Goal: Contribute content: Contribute content

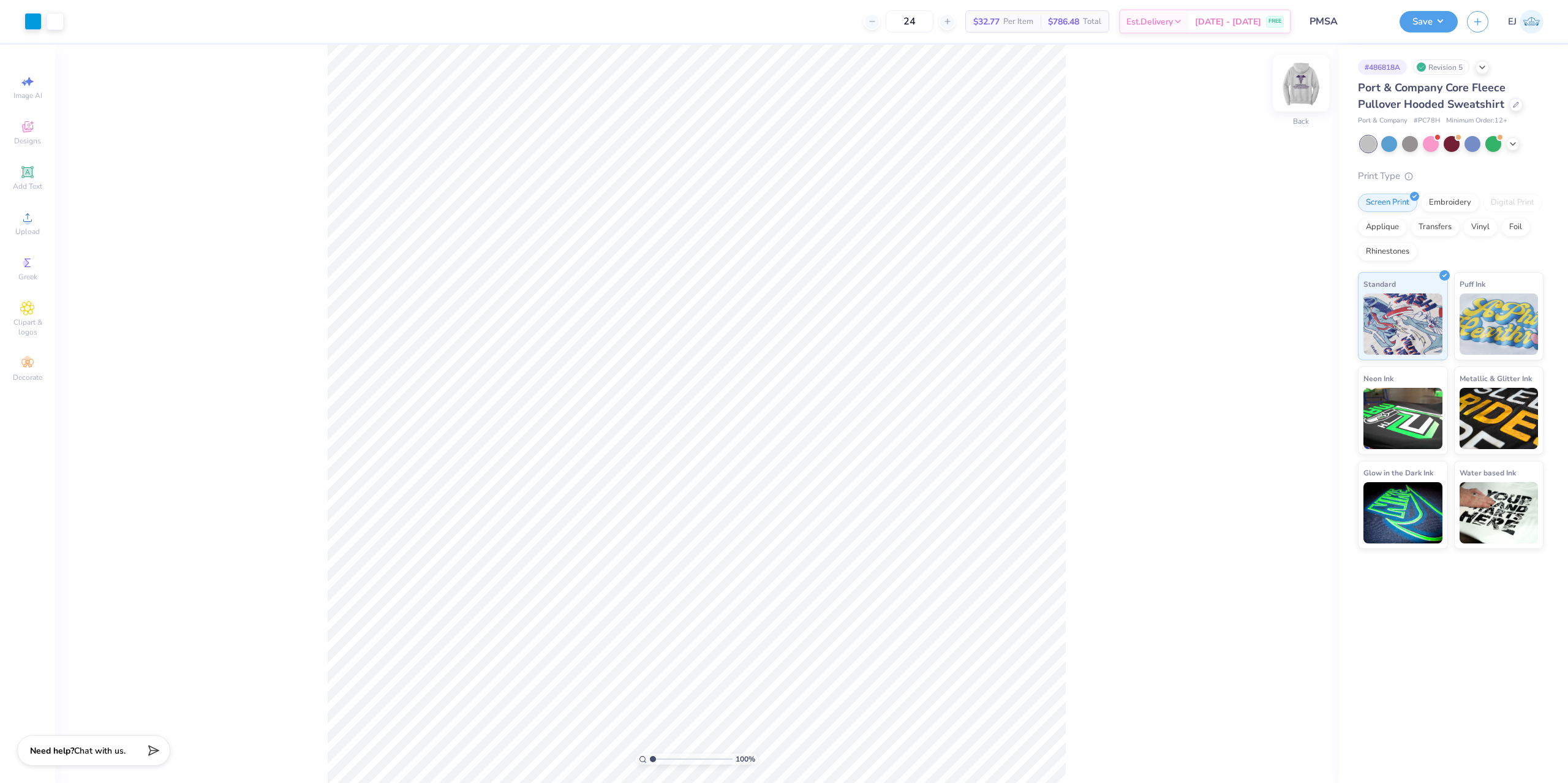
click at [1298, 77] on img at bounding box center [1301, 83] width 49 height 49
click at [29, 216] on icon at bounding box center [27, 218] width 15 height 15
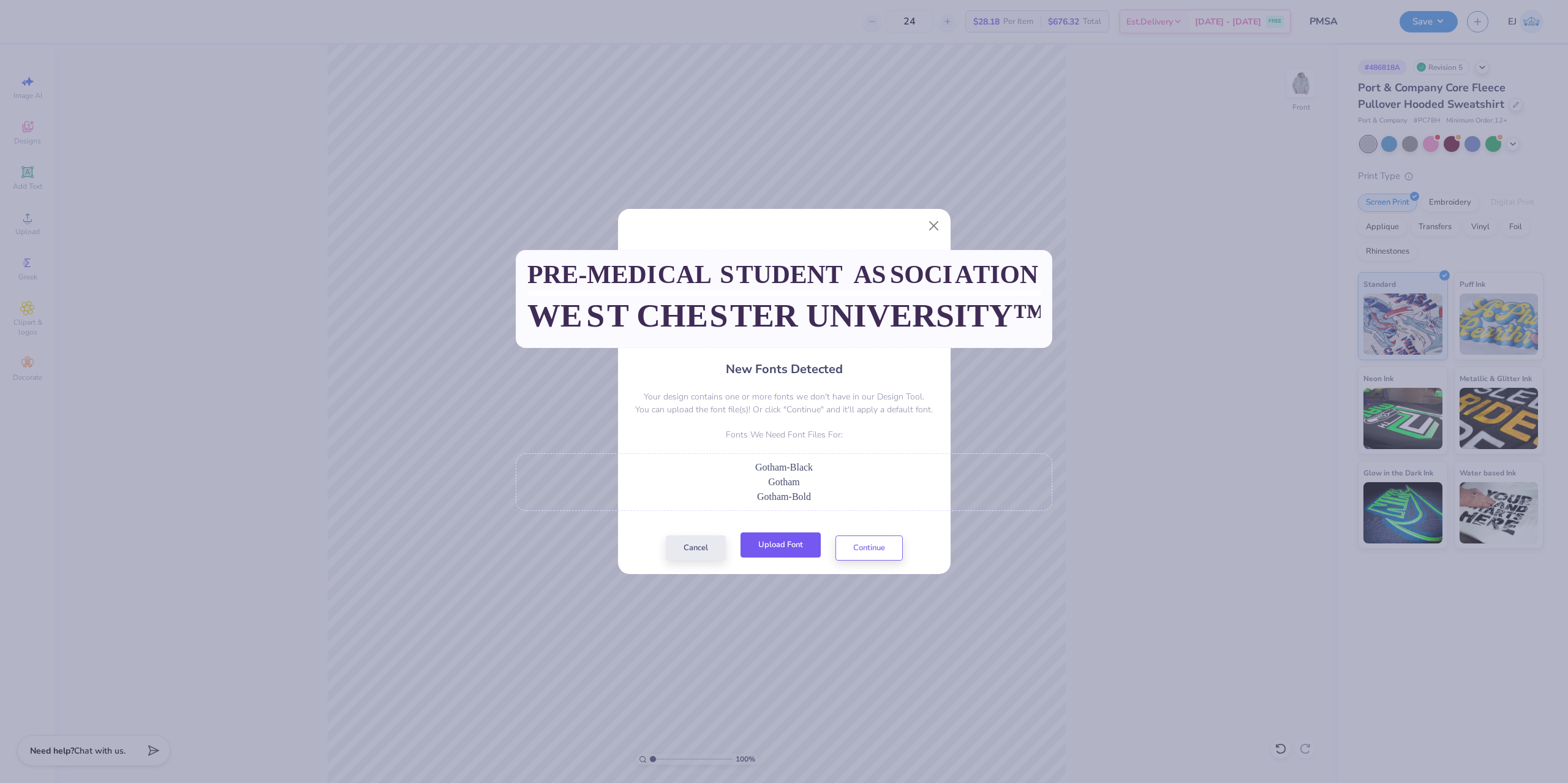
click at [778, 551] on button "Upload Font" at bounding box center [780, 545] width 80 height 25
click at [771, 557] on button "Upload Font" at bounding box center [780, 545] width 80 height 25
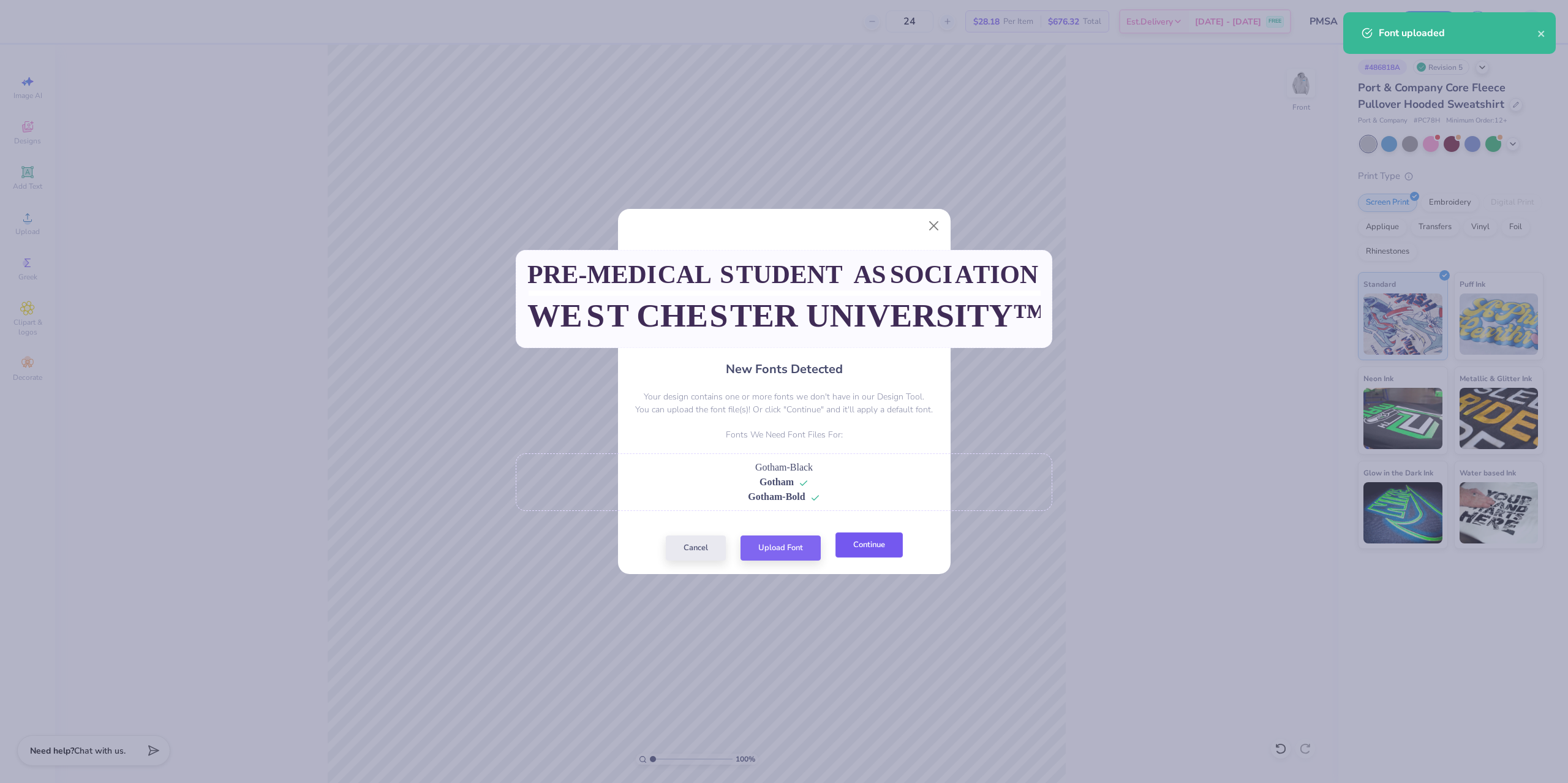
click at [855, 555] on button "Continue" at bounding box center [869, 545] width 67 height 25
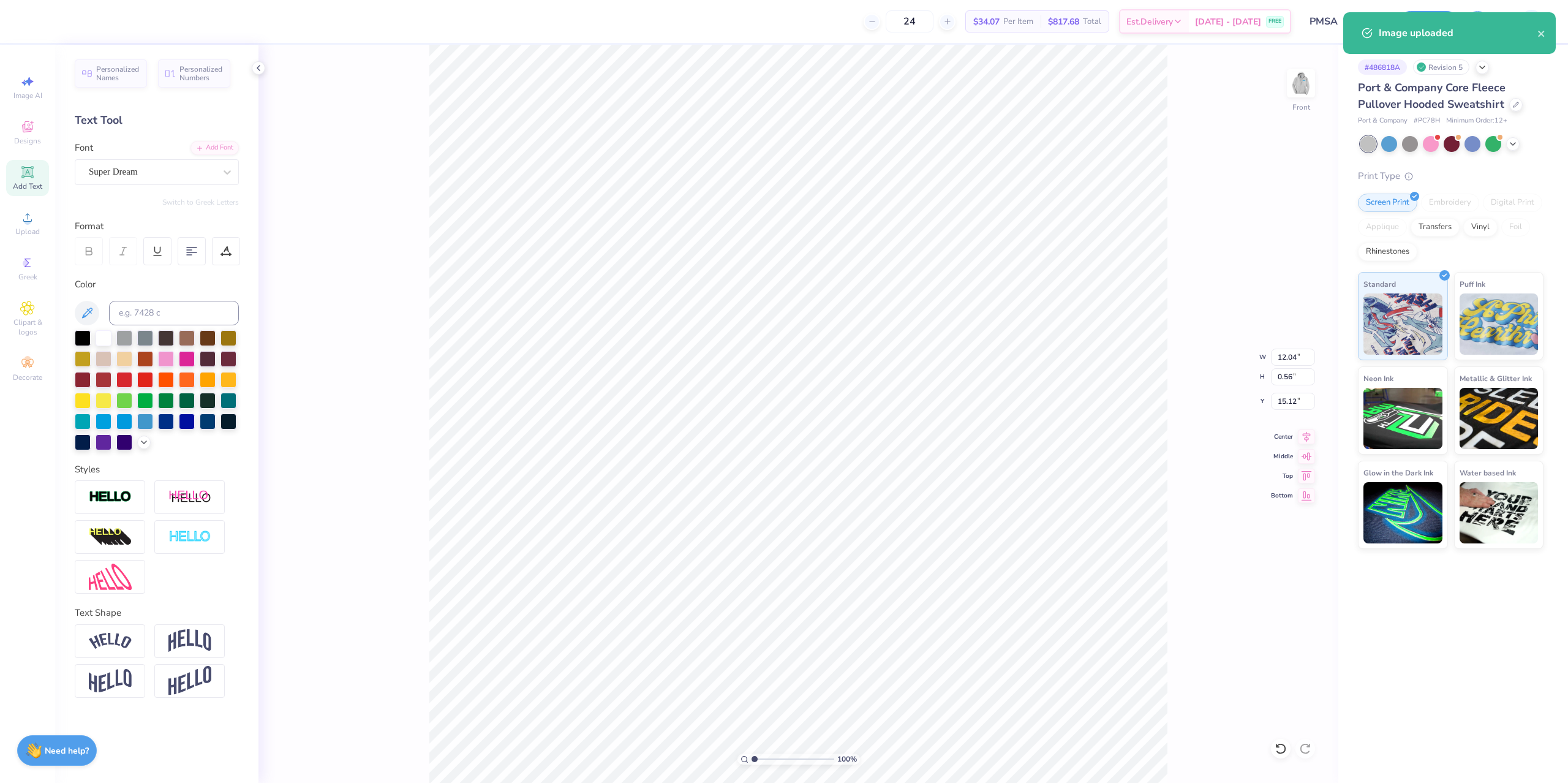
click at [186, 157] on div "Font Super Dream" at bounding box center [156, 163] width 164 height 44
click at [184, 165] on div at bounding box center [151, 172] width 126 height 16
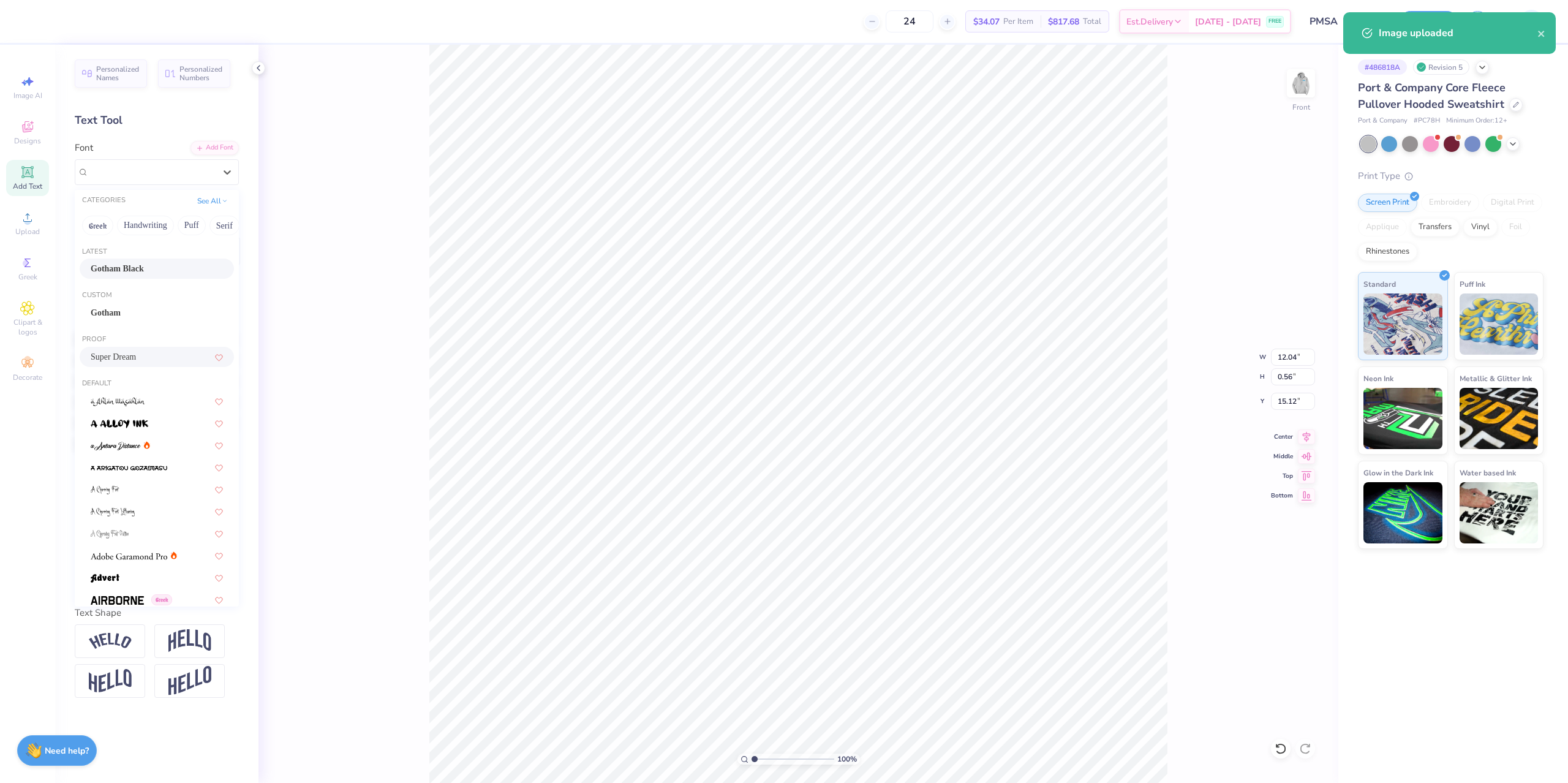
click at [174, 264] on div "Gotham Black" at bounding box center [156, 268] width 132 height 13
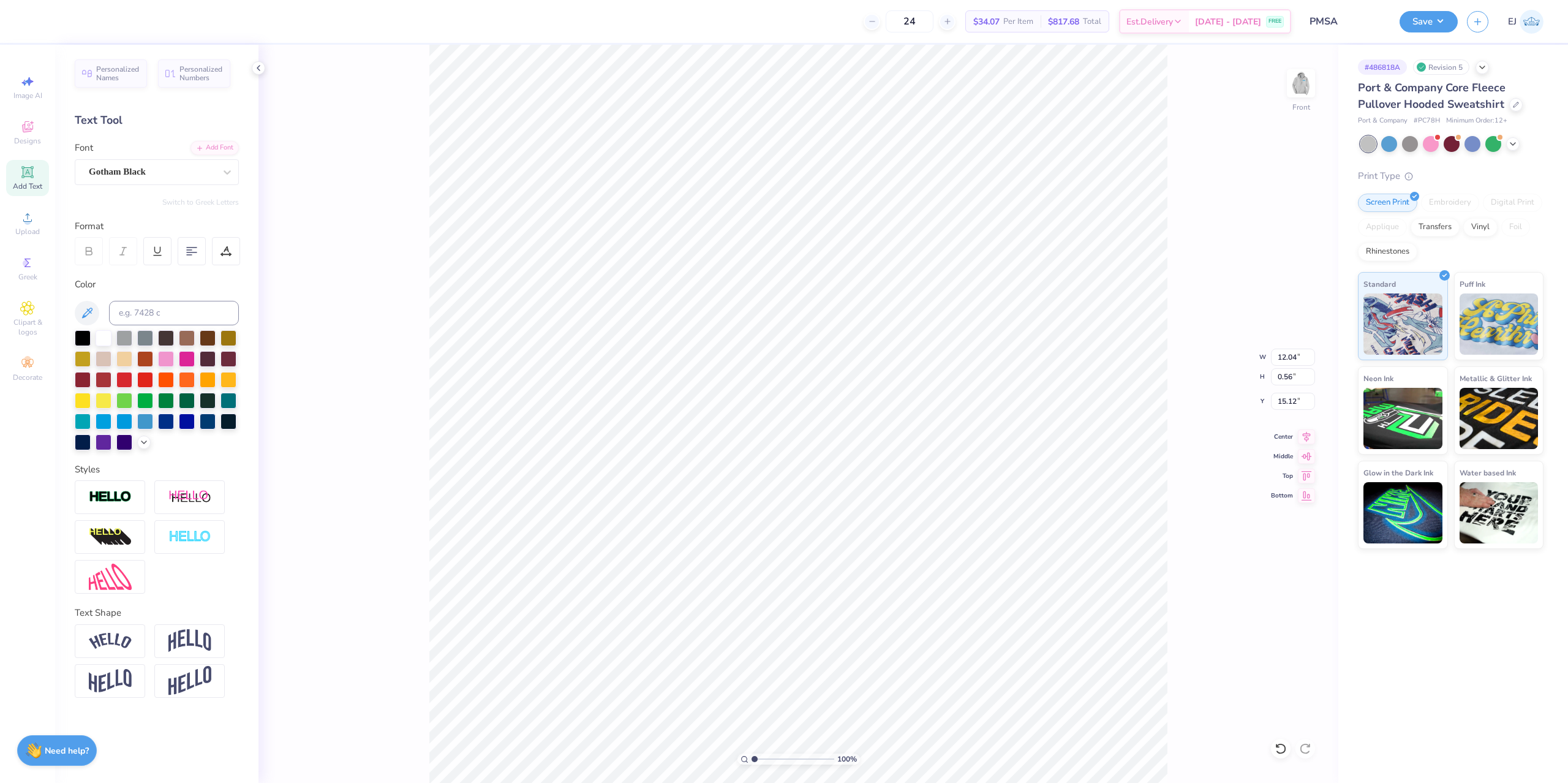
type input "13.95"
type input "0.51"
type input "15.18"
type input "15.15"
type input "2.08"
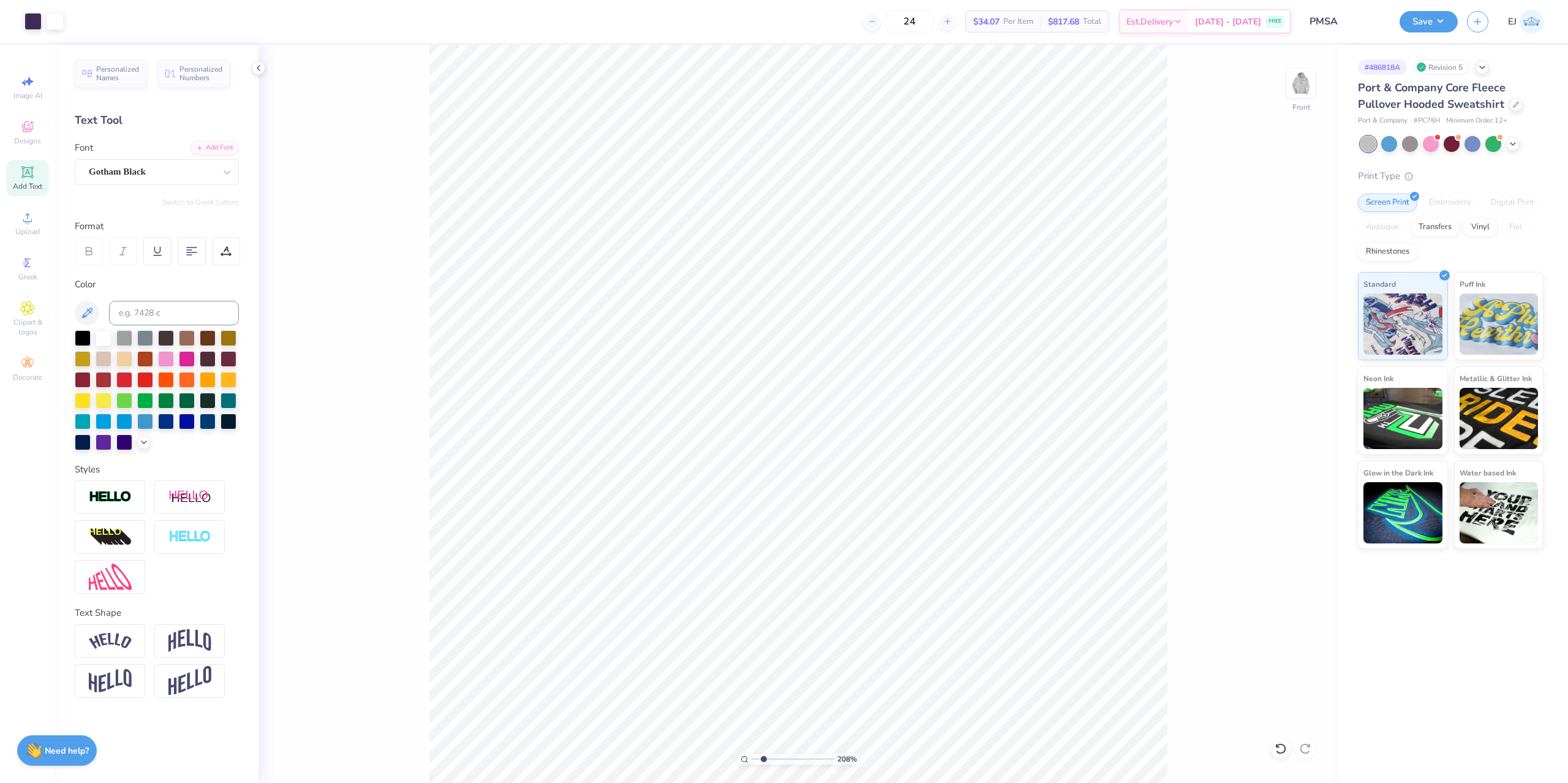
click at [763, 753] on input "range" at bounding box center [793, 759] width 83 height 11
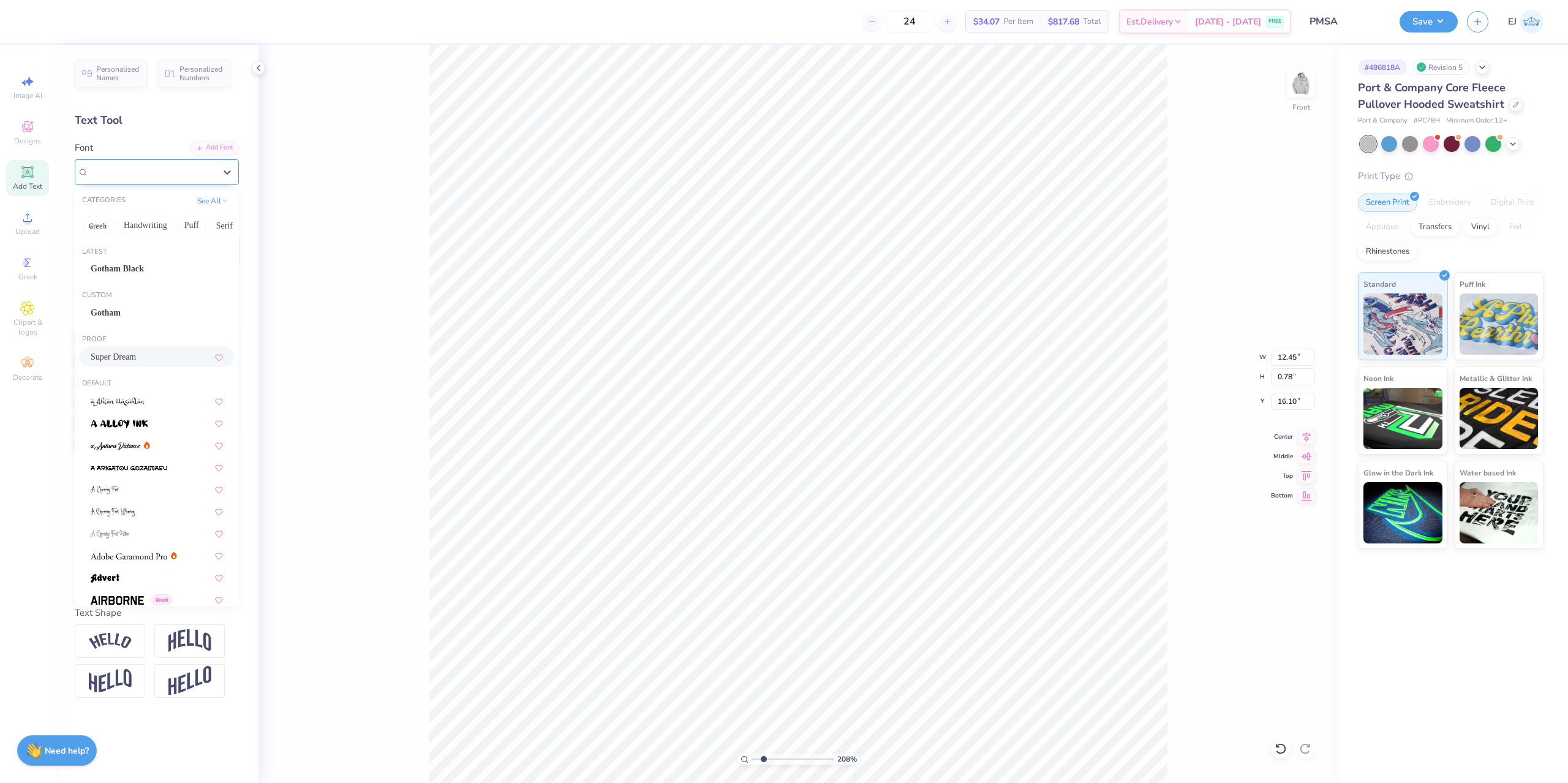
click at [130, 162] on div "Super Dream" at bounding box center [156, 172] width 164 height 26
click at [157, 307] on div "Gotham" at bounding box center [156, 312] width 132 height 13
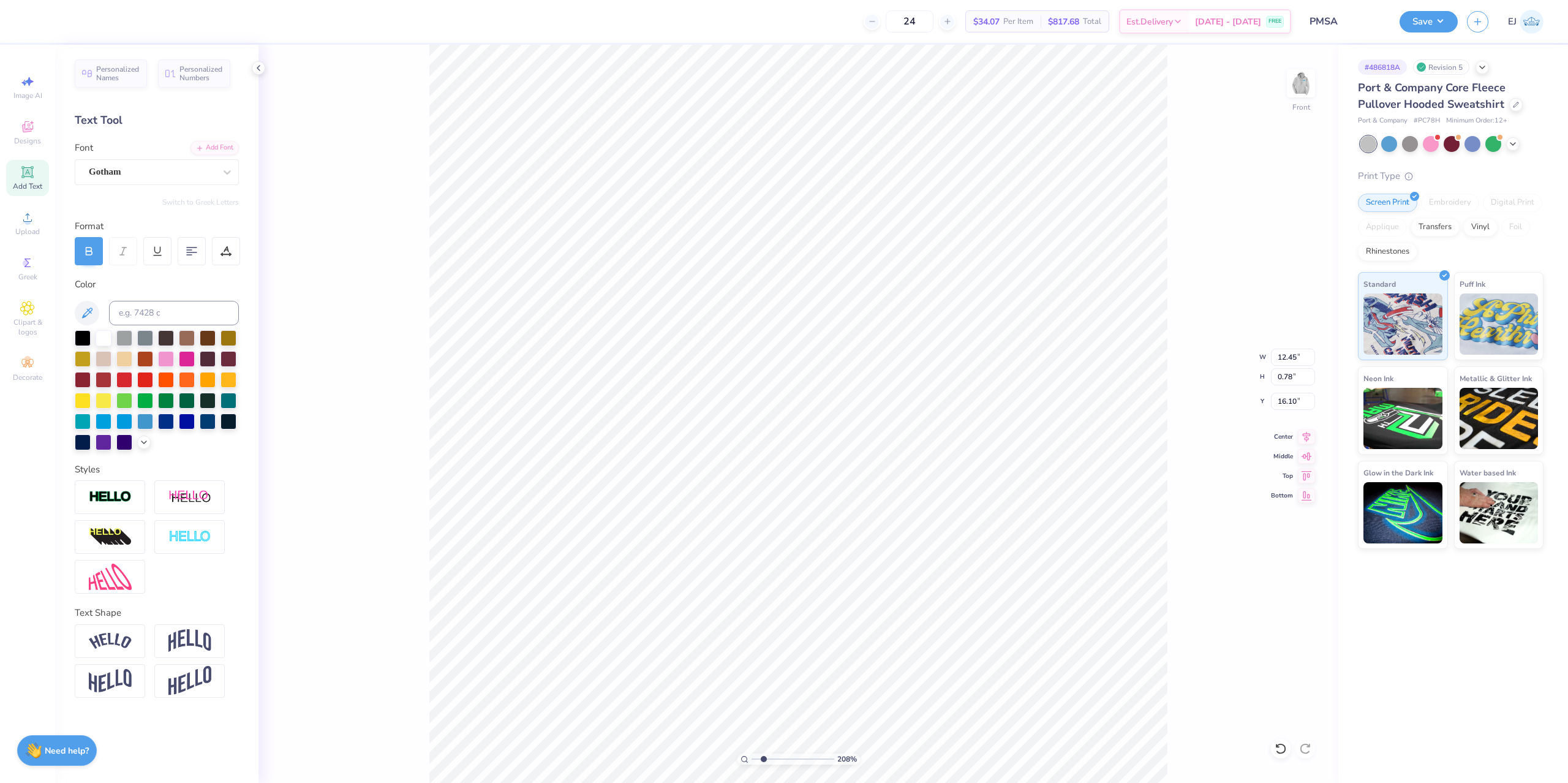
type input "13.92"
type input "0.65"
type input "16.15"
type input "13.95"
type input "0.51"
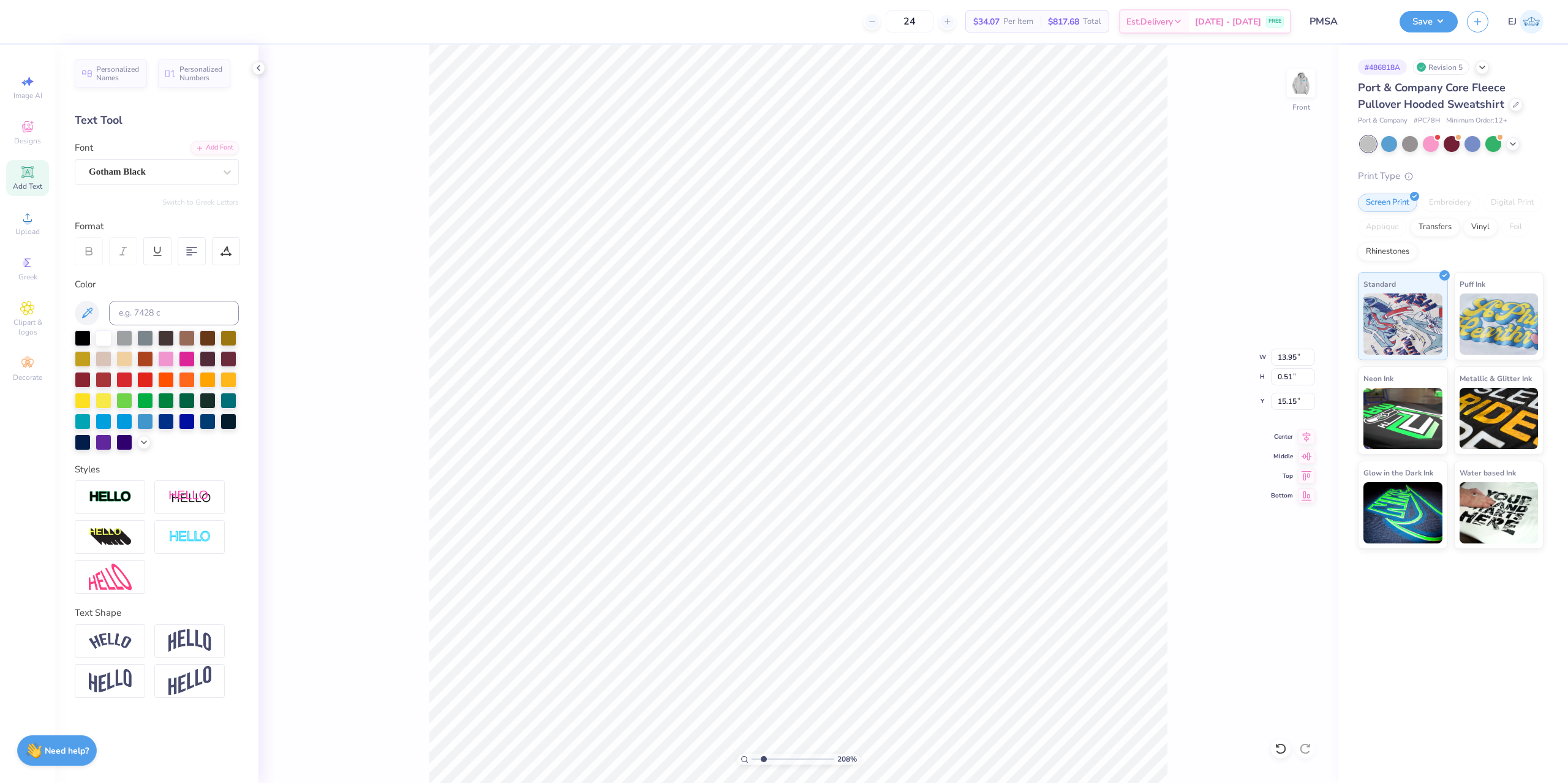
type input "15.20"
drag, startPoint x: 762, startPoint y: 759, endPoint x: 667, endPoint y: 750, distance: 95.4
type input "1"
click at [752, 753] on input "range" at bounding box center [793, 759] width 83 height 11
click at [1311, 83] on img at bounding box center [1301, 83] width 49 height 49
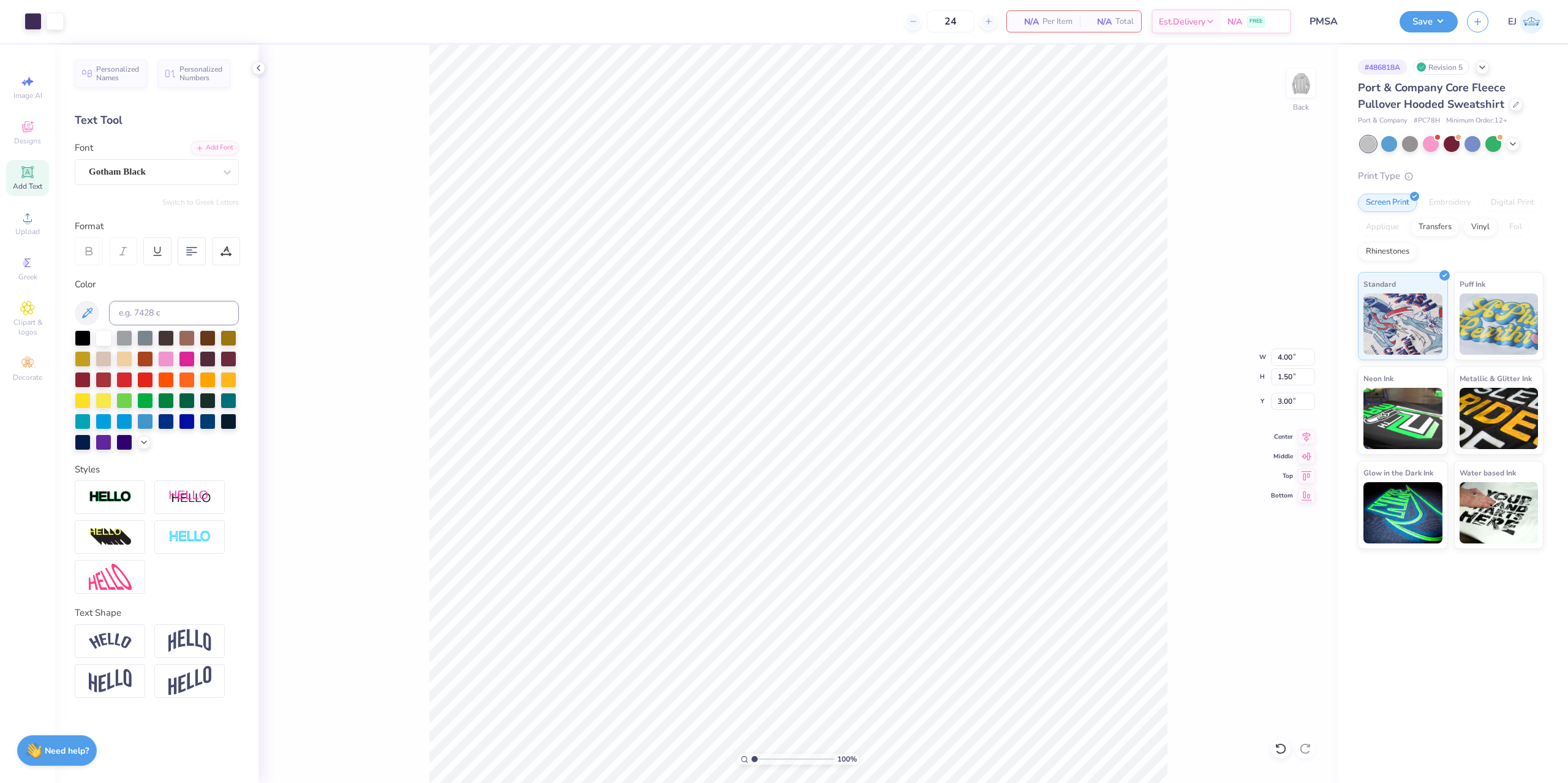
type input "14.97"
type input "1.72"
type input "10.23"
click at [1276, 356] on input "14.97" at bounding box center [1293, 357] width 44 height 17
type input "12.50"
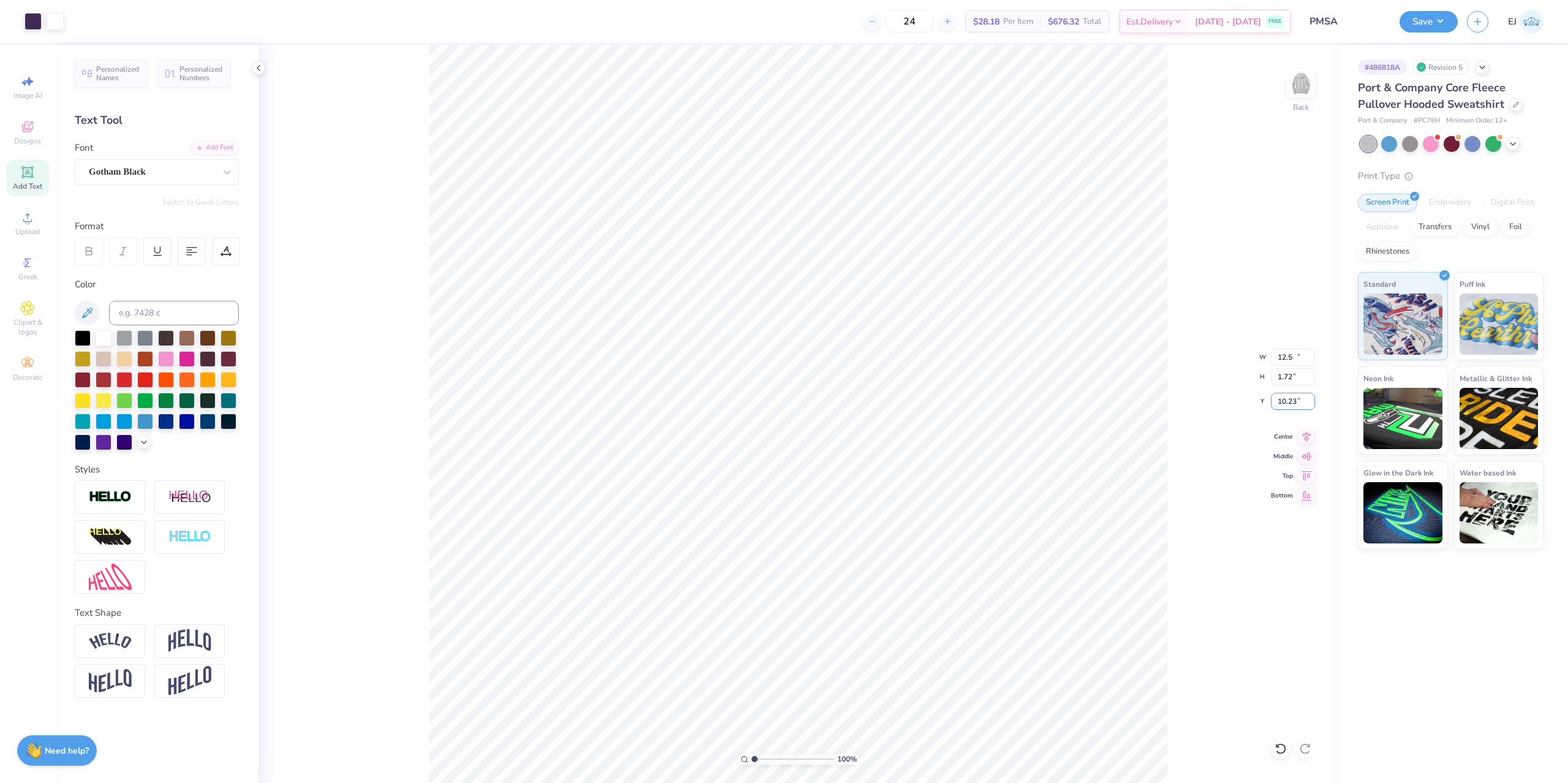
type input "1.43"
type input "3.00"
click at [1303, 86] on img at bounding box center [1301, 83] width 49 height 49
click at [32, 216] on icon at bounding box center [27, 218] width 15 height 15
click at [45, 222] on div "Upload" at bounding box center [27, 223] width 43 height 36
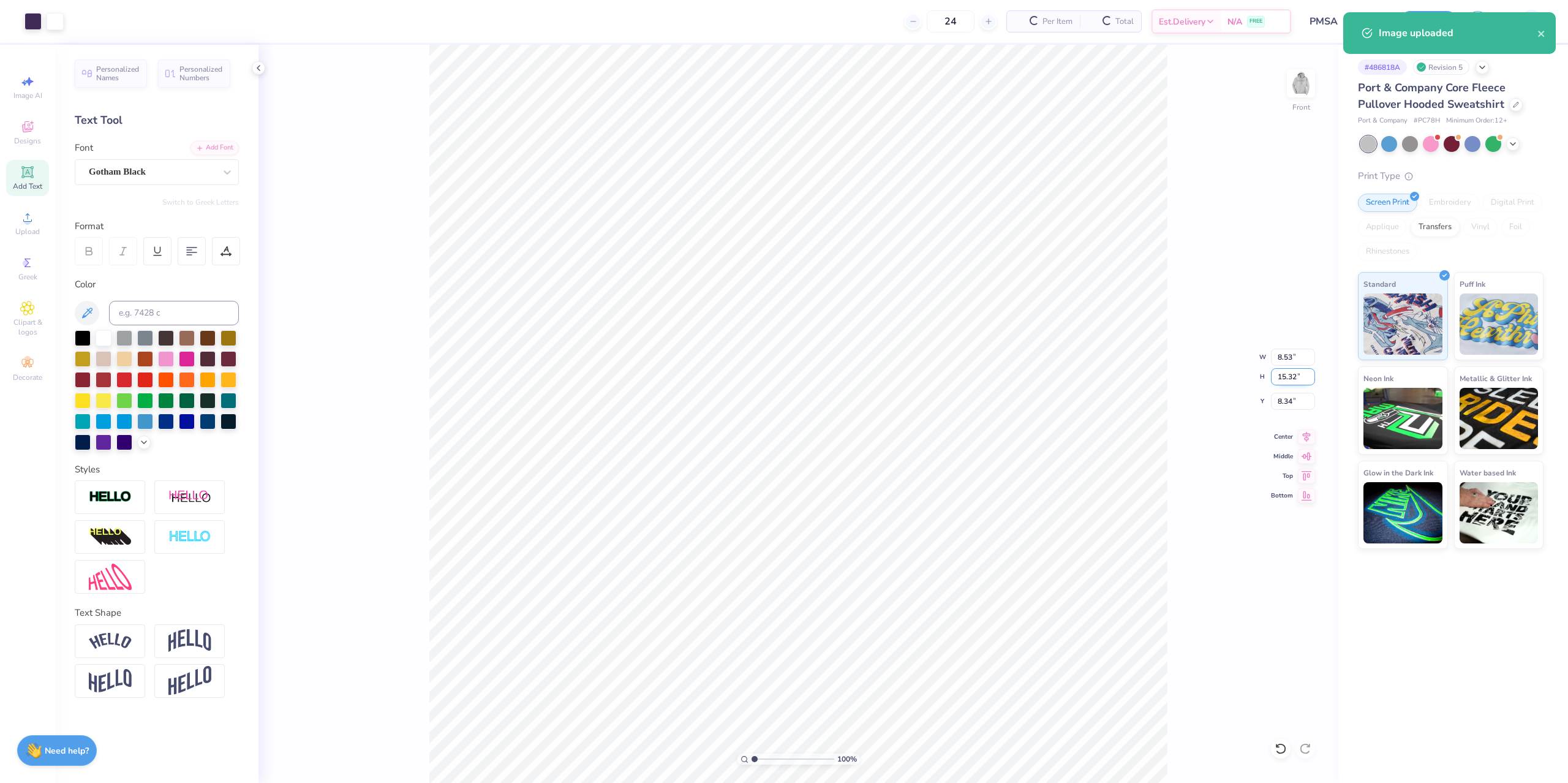
click at [1298, 382] on input "15.32" at bounding box center [1293, 376] width 44 height 17
type input "15.00"
type input "8.35"
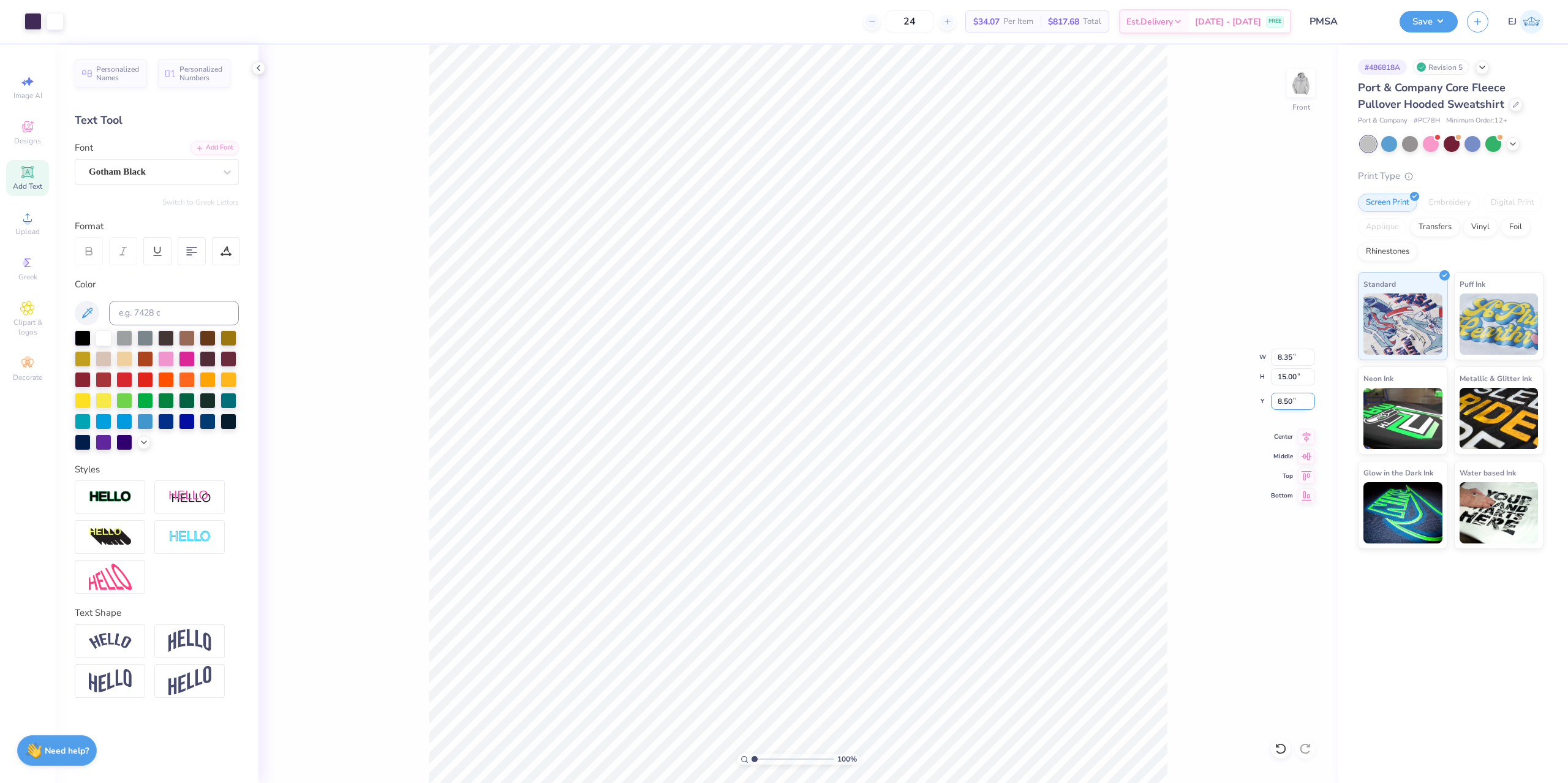
click at [1287, 407] on input "8.50" at bounding box center [1293, 401] width 44 height 17
type input "6.00"
click at [1429, 26] on button "Save" at bounding box center [1429, 19] width 58 height 21
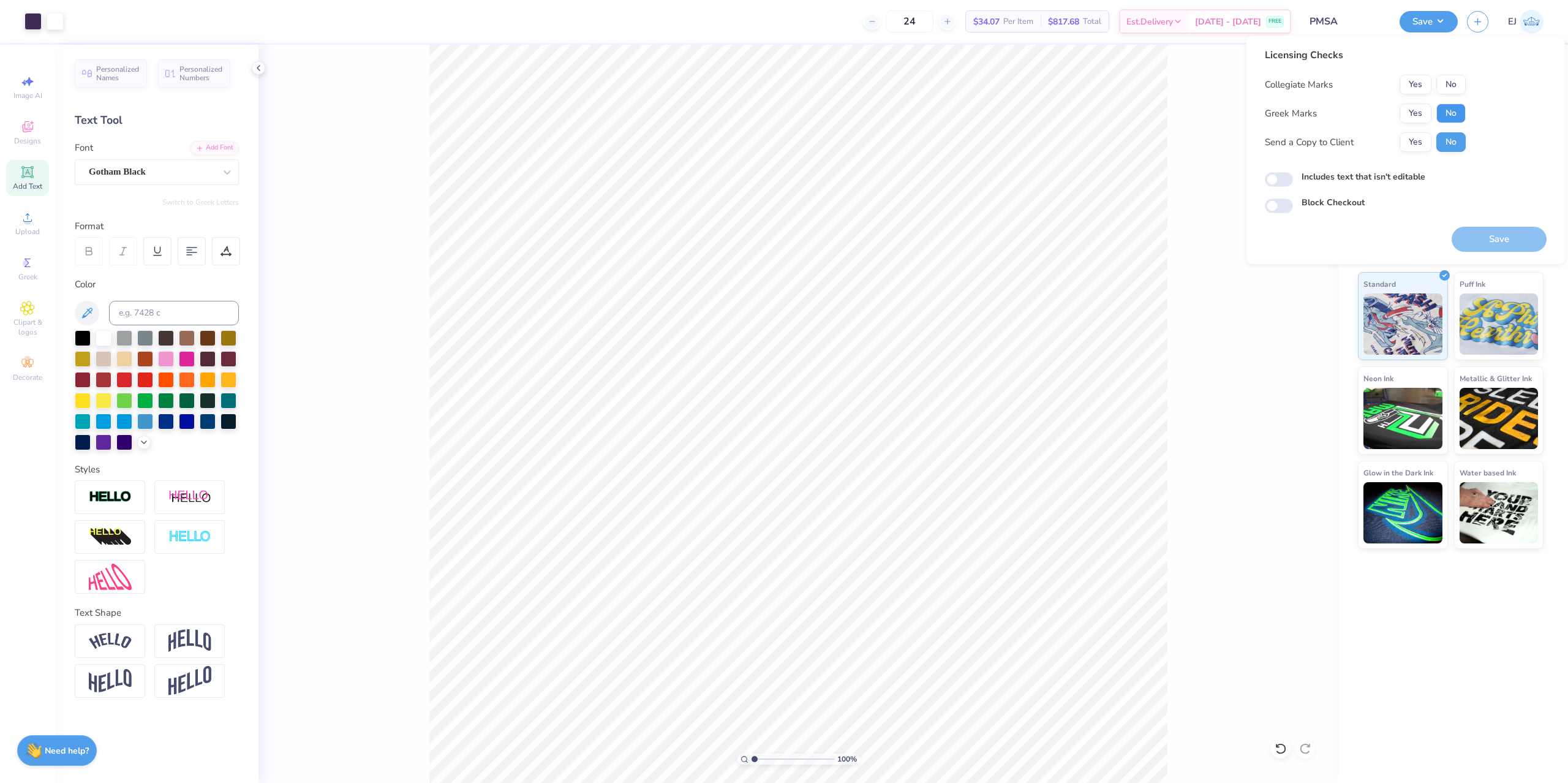
click at [1442, 113] on button "No" at bounding box center [1451, 113] width 30 height 20
click at [1415, 86] on button "Yes" at bounding box center [1415, 84] width 32 height 20
click at [1526, 244] on button "Save" at bounding box center [1499, 239] width 95 height 25
